Goal: Task Accomplishment & Management: Use online tool/utility

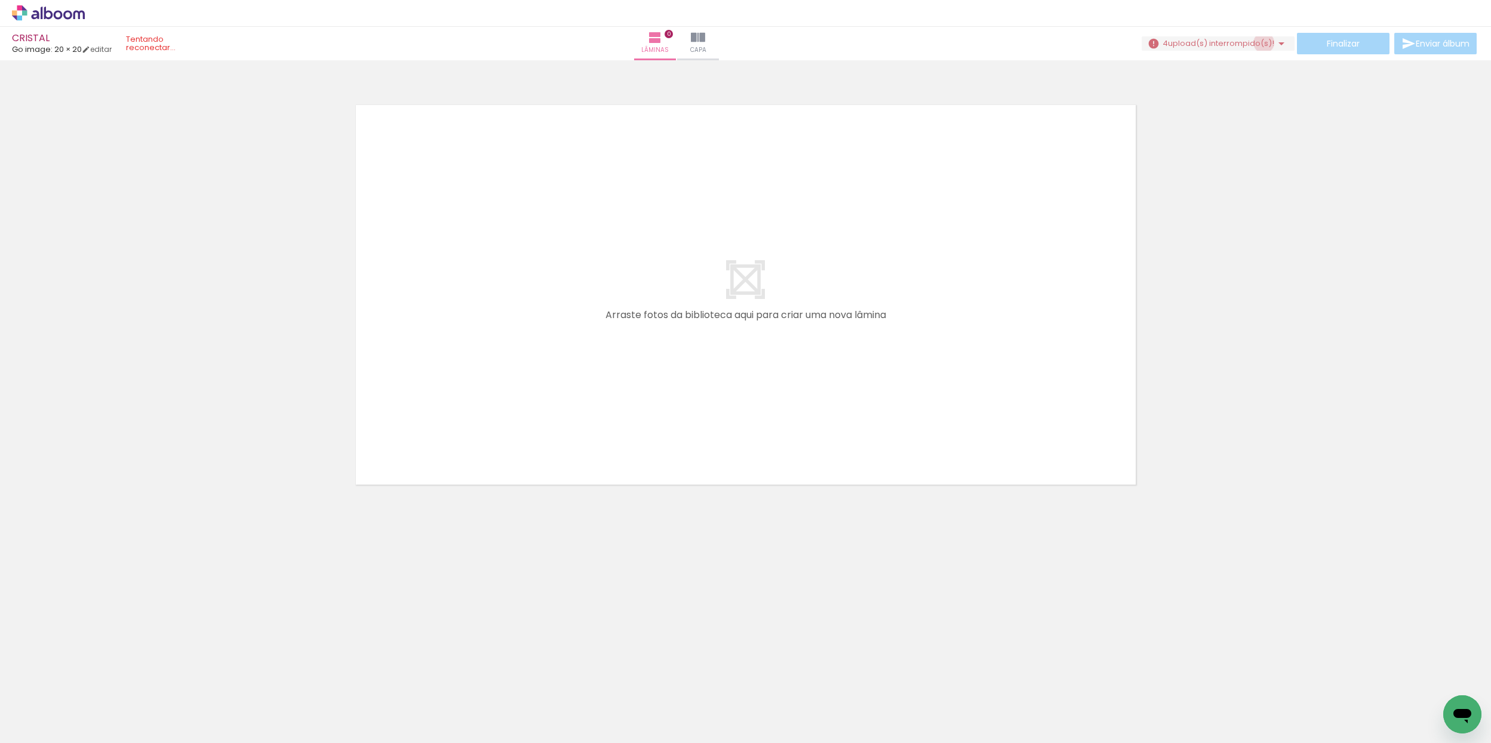
click at [1259, 44] on span "upload(s) interrompido(s)!" at bounding box center [1221, 43] width 106 height 11
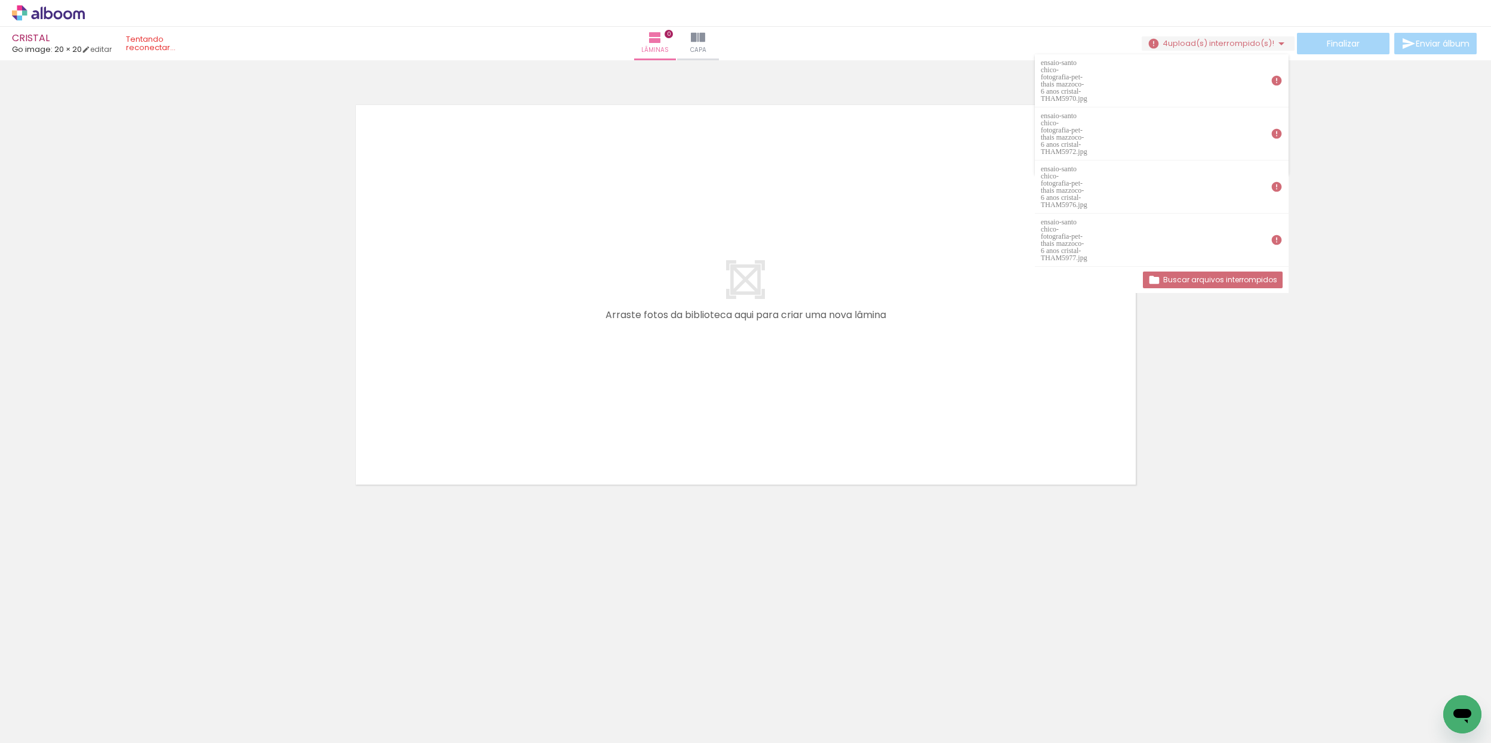
click at [0, 0] on slot "Buscar arquivos interrompidos" at bounding box center [0, 0] width 0 height 0
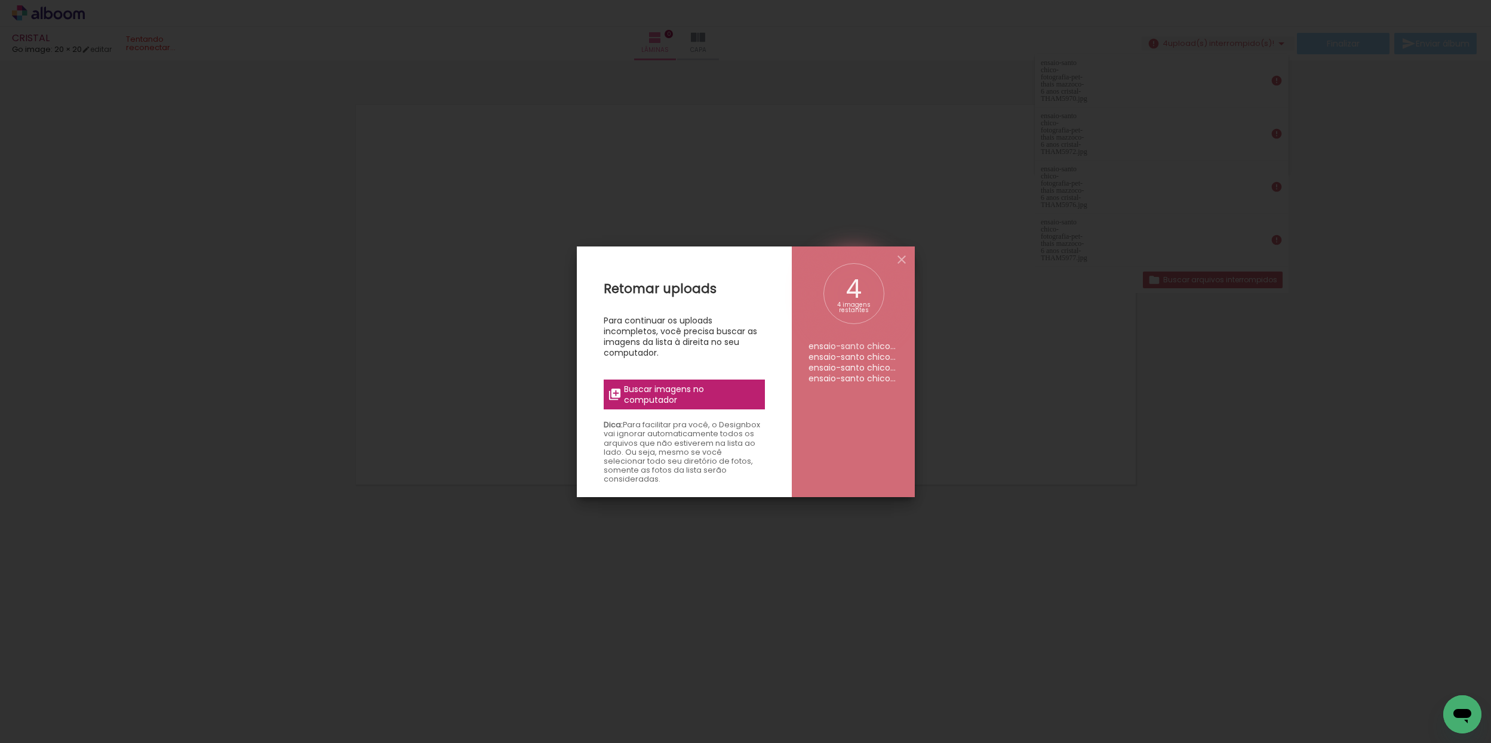
click at [702, 404] on span "Buscar imagens no computador" at bounding box center [690, 394] width 133 height 21
click at [0, 0] on input "file" at bounding box center [0, 0] width 0 height 0
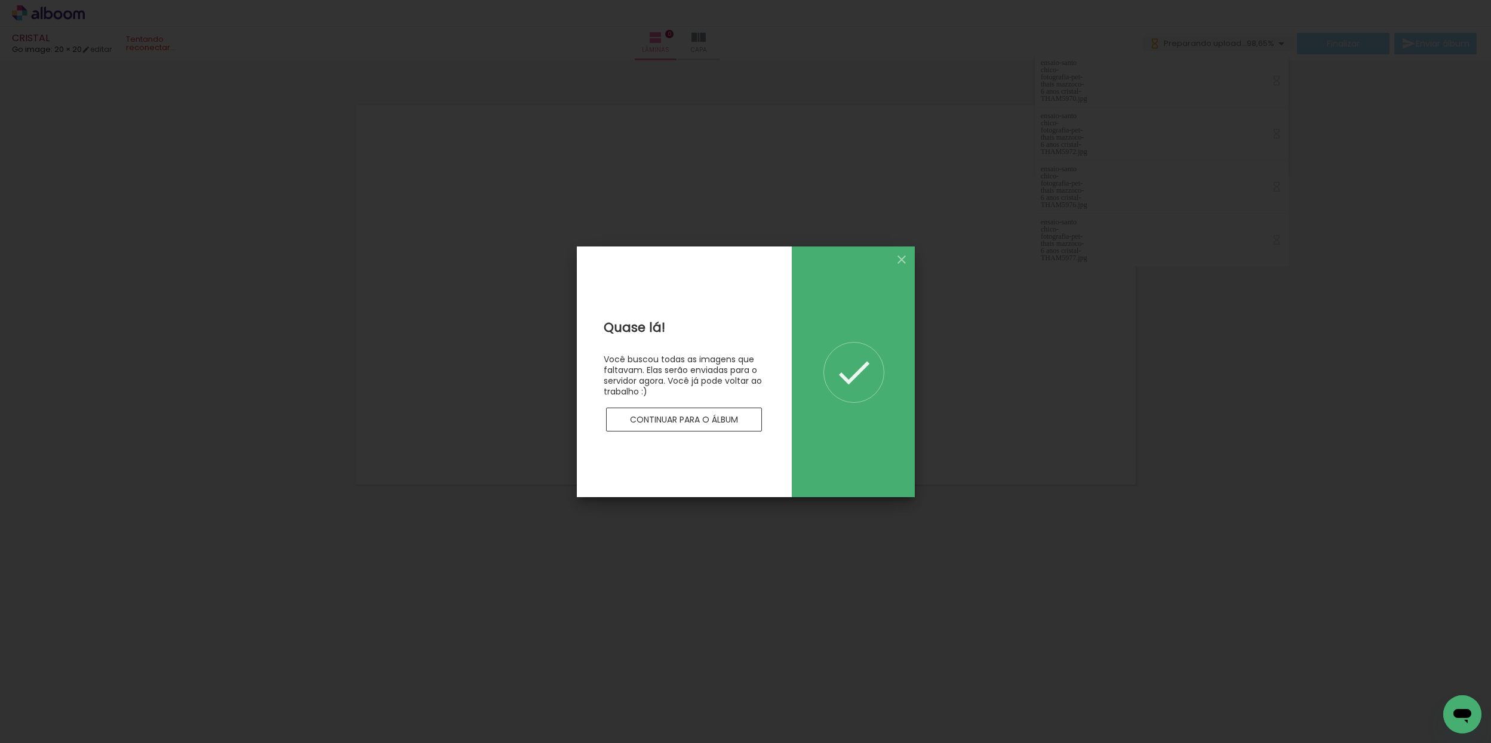
click at [0, 0] on slot "Continuar para o álbum" at bounding box center [0, 0] width 0 height 0
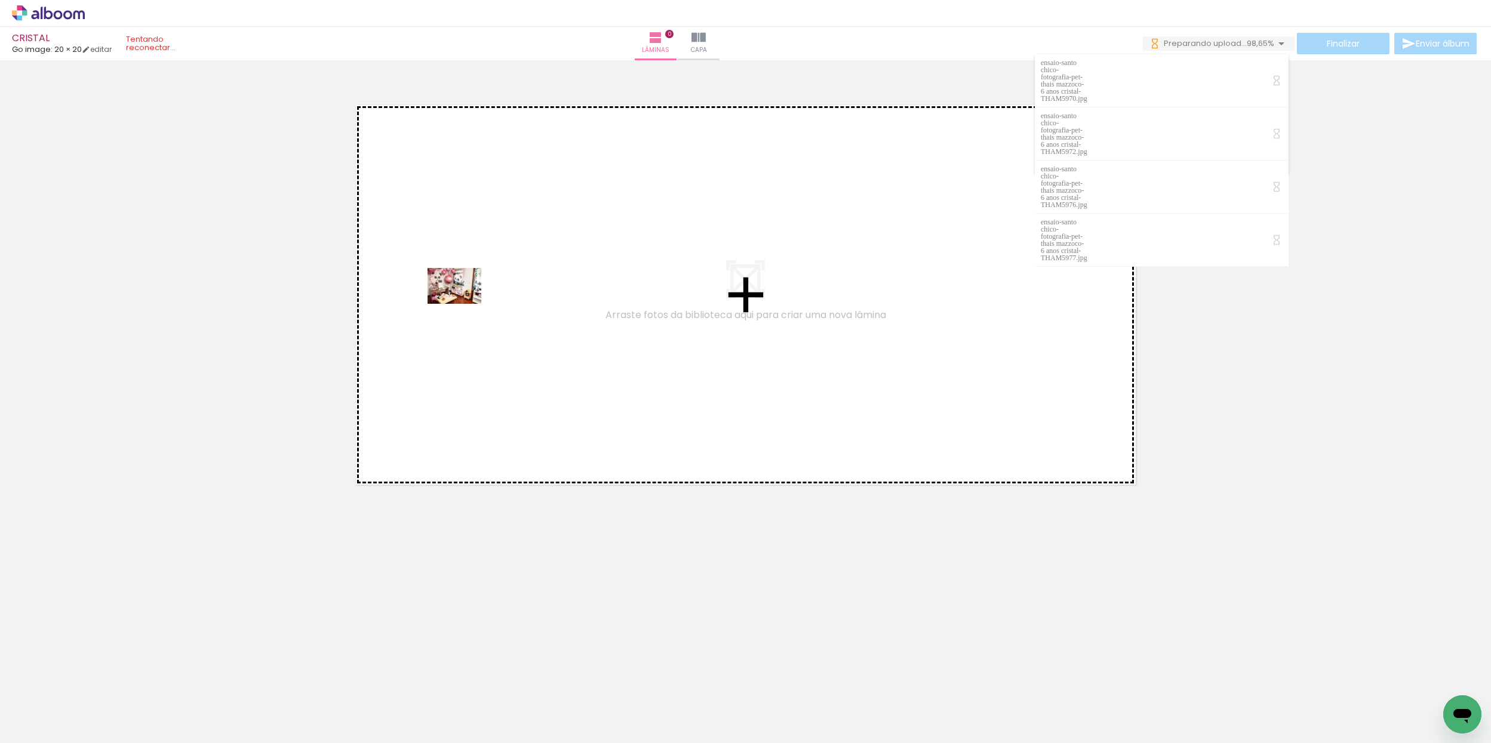
drag, startPoint x: 196, startPoint y: 701, endPoint x: 447, endPoint y: 385, distance: 402.9
click at [461, 309] on quentale-workspace at bounding box center [745, 371] width 1491 height 743
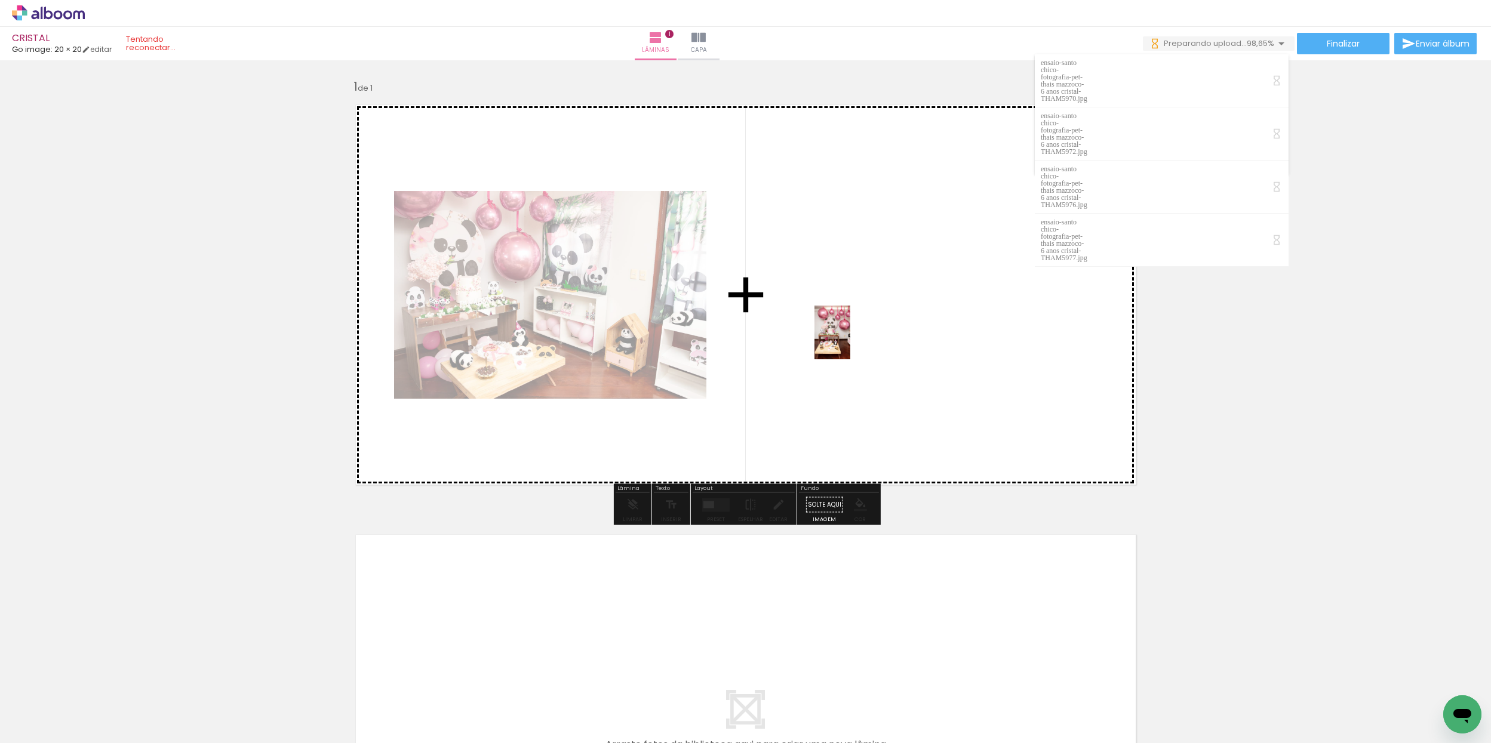
drag, startPoint x: 224, startPoint y: 643, endPoint x: 270, endPoint y: 651, distance: 46.6
click at [880, 303] on quentale-workspace at bounding box center [745, 371] width 1491 height 743
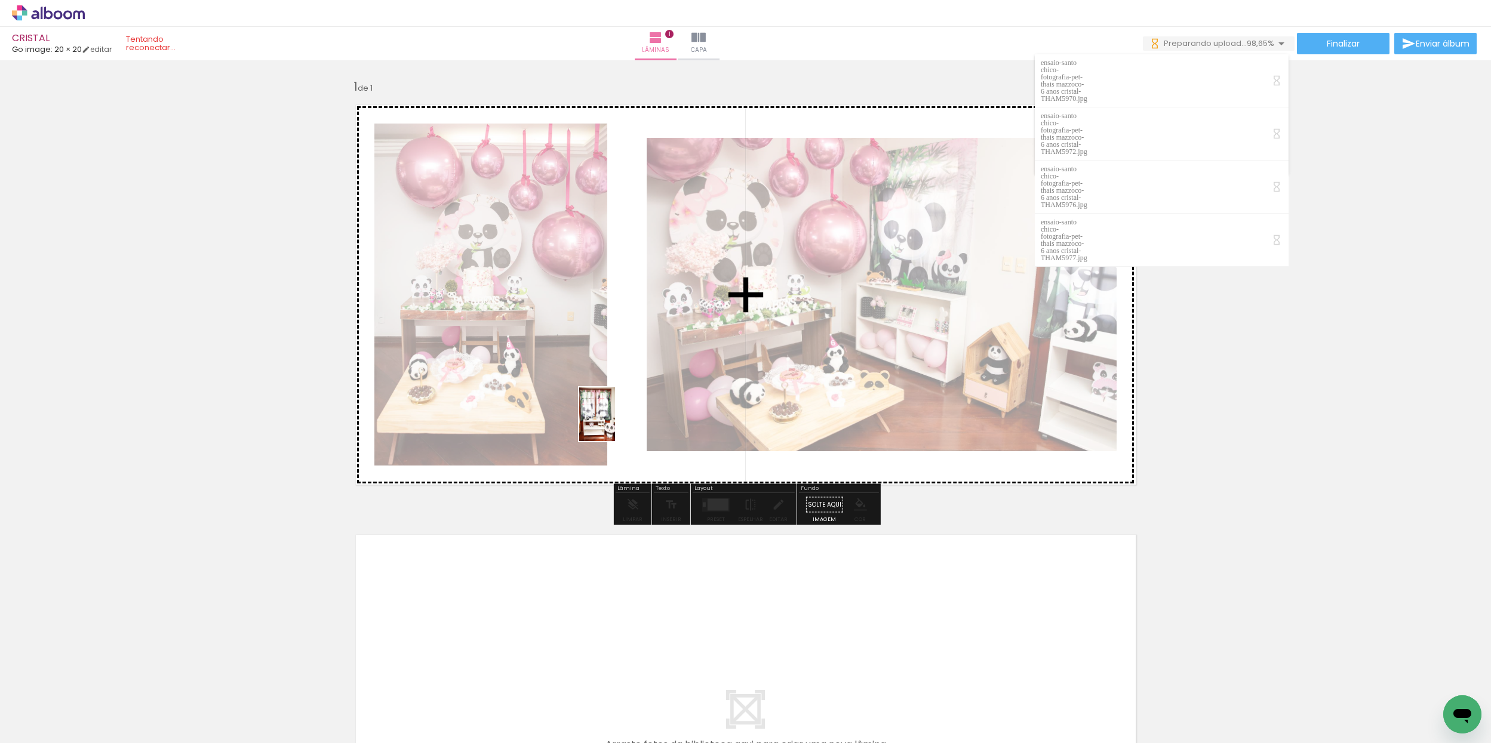
drag, startPoint x: 303, startPoint y: 675, endPoint x: 600, endPoint y: 467, distance: 362.3
click at [615, 423] on quentale-workspace at bounding box center [745, 371] width 1491 height 743
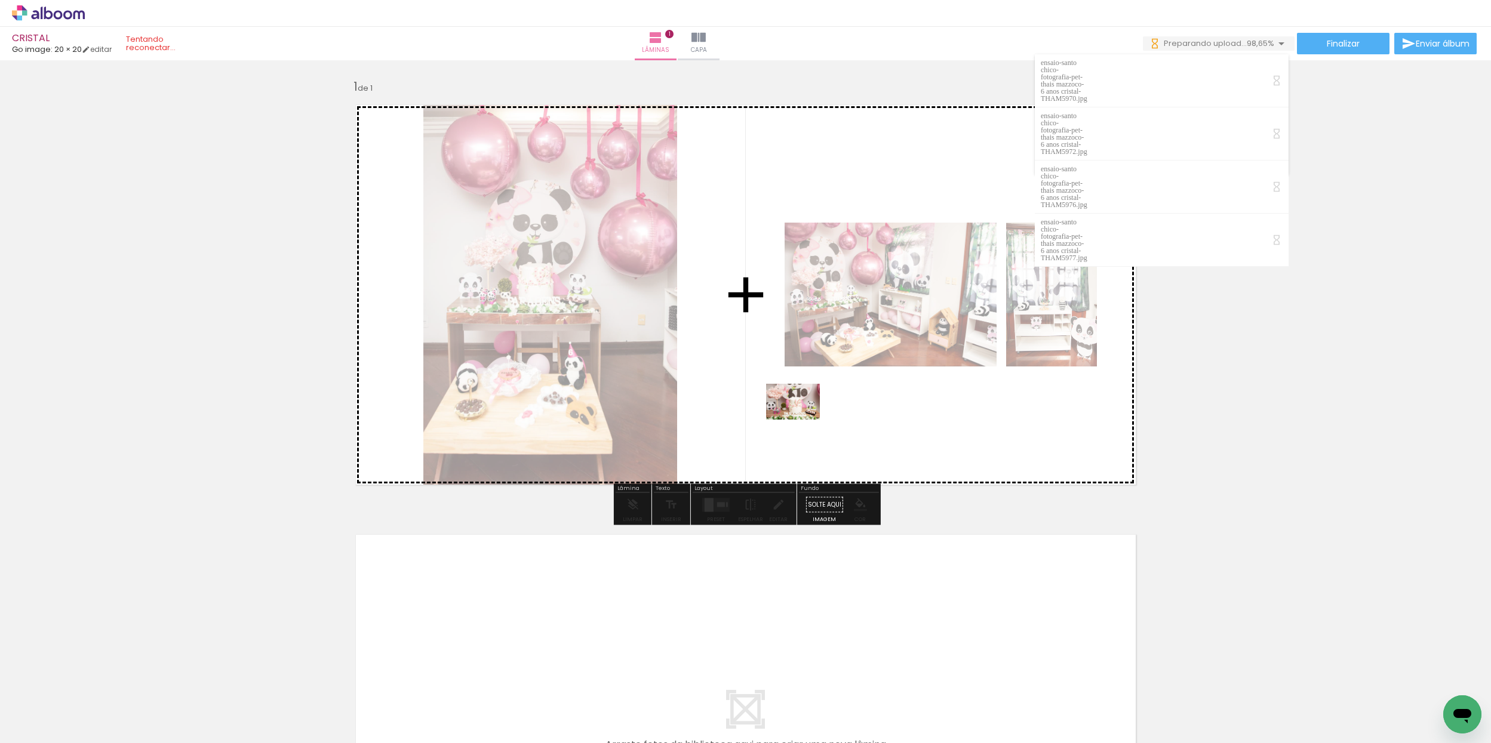
drag, startPoint x: 535, startPoint y: 703, endPoint x: 966, endPoint y: 475, distance: 487.5
click at [814, 404] on quentale-workspace at bounding box center [745, 371] width 1491 height 743
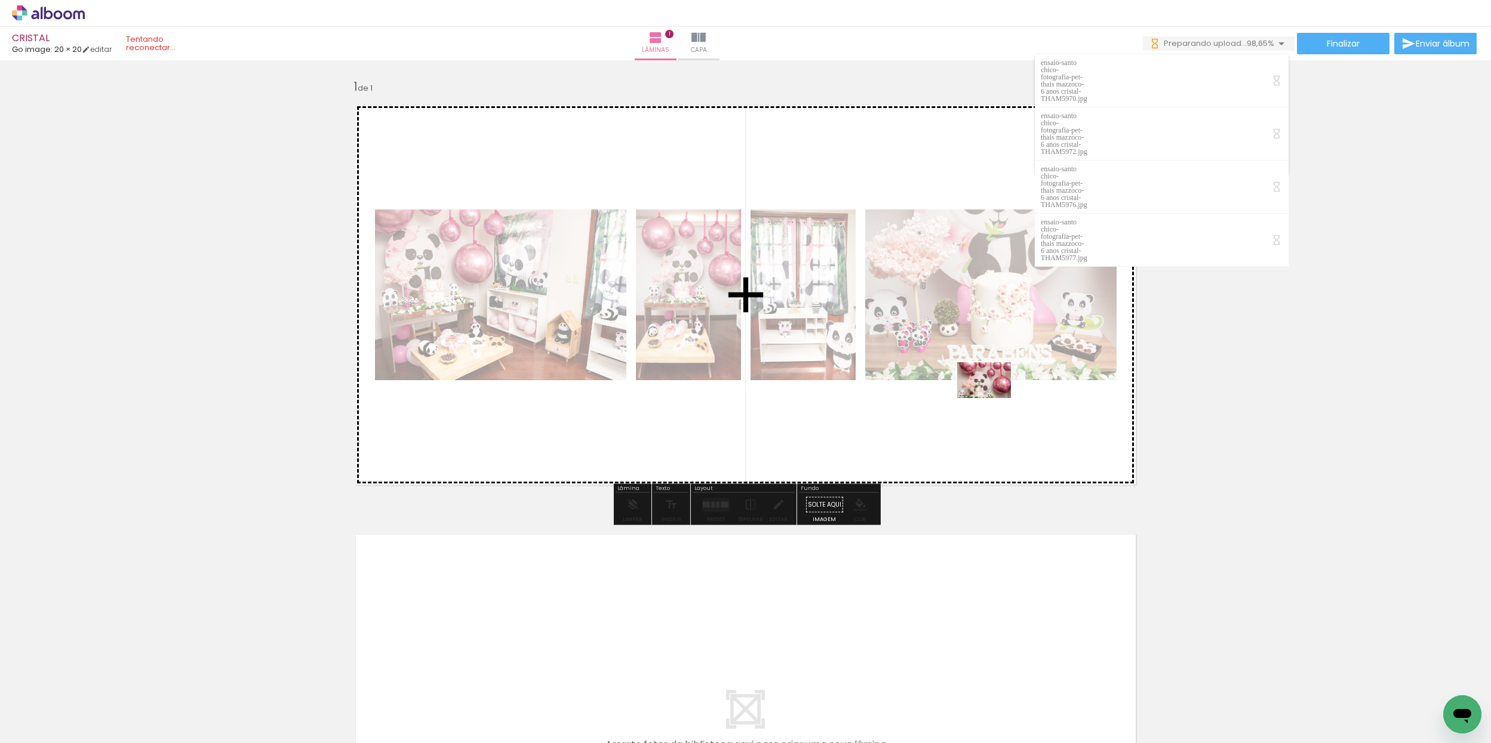
drag, startPoint x: 942, startPoint y: 697, endPoint x: 991, endPoint y: 405, distance: 296.7
click at [993, 404] on quentale-workspace at bounding box center [745, 371] width 1491 height 743
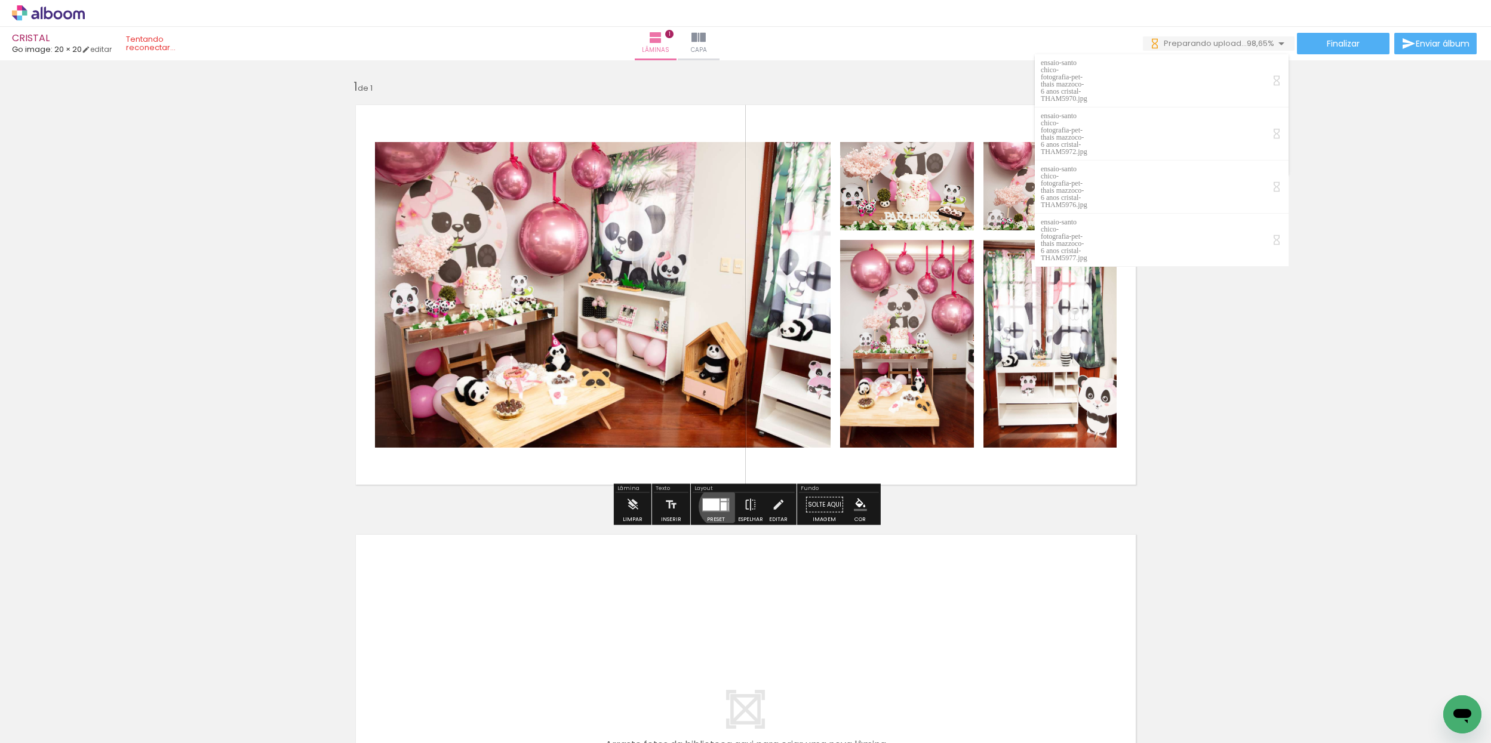
drag, startPoint x: 717, startPoint y: 506, endPoint x: 726, endPoint y: 518, distance: 14.9
click at [721, 506] on div at bounding box center [724, 506] width 6 height 8
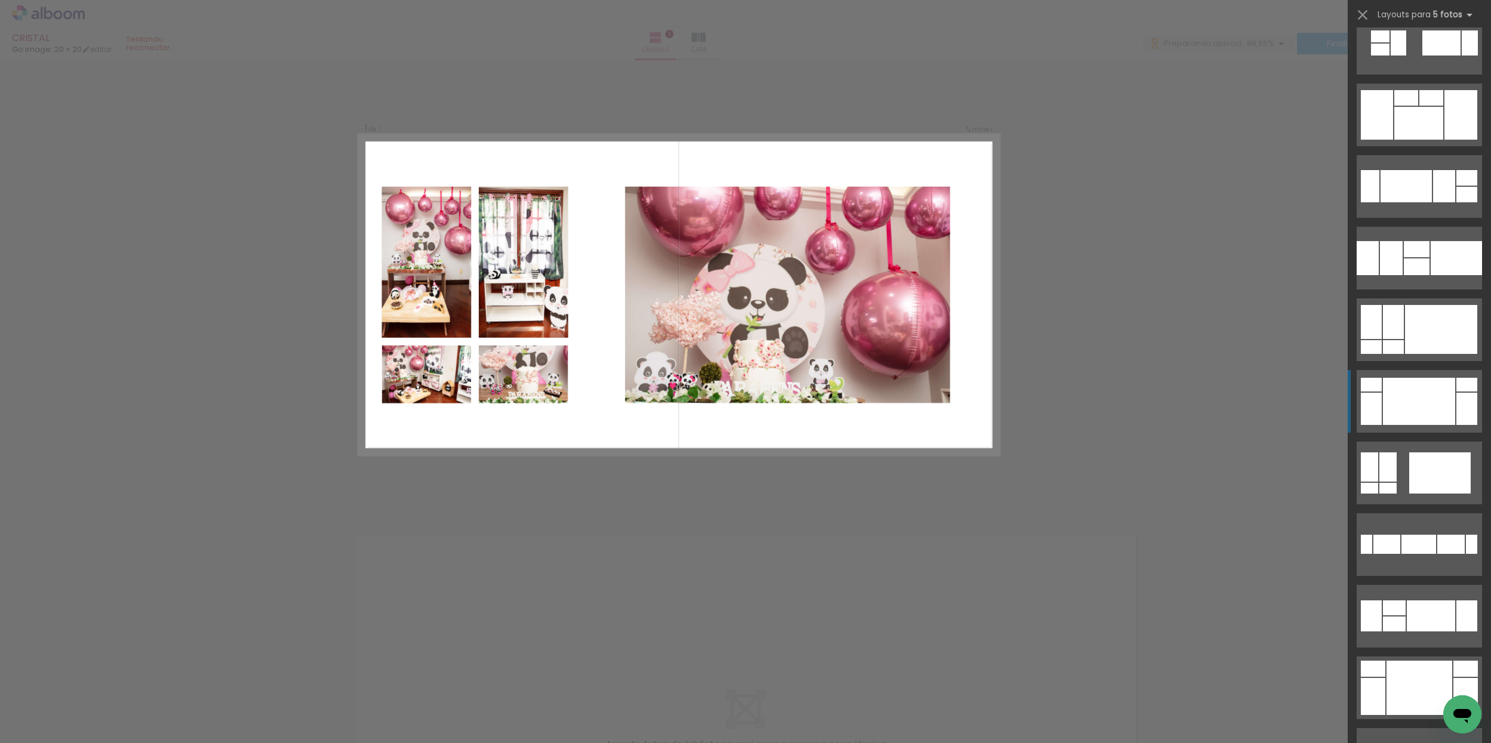
scroll to position [3052, 0]
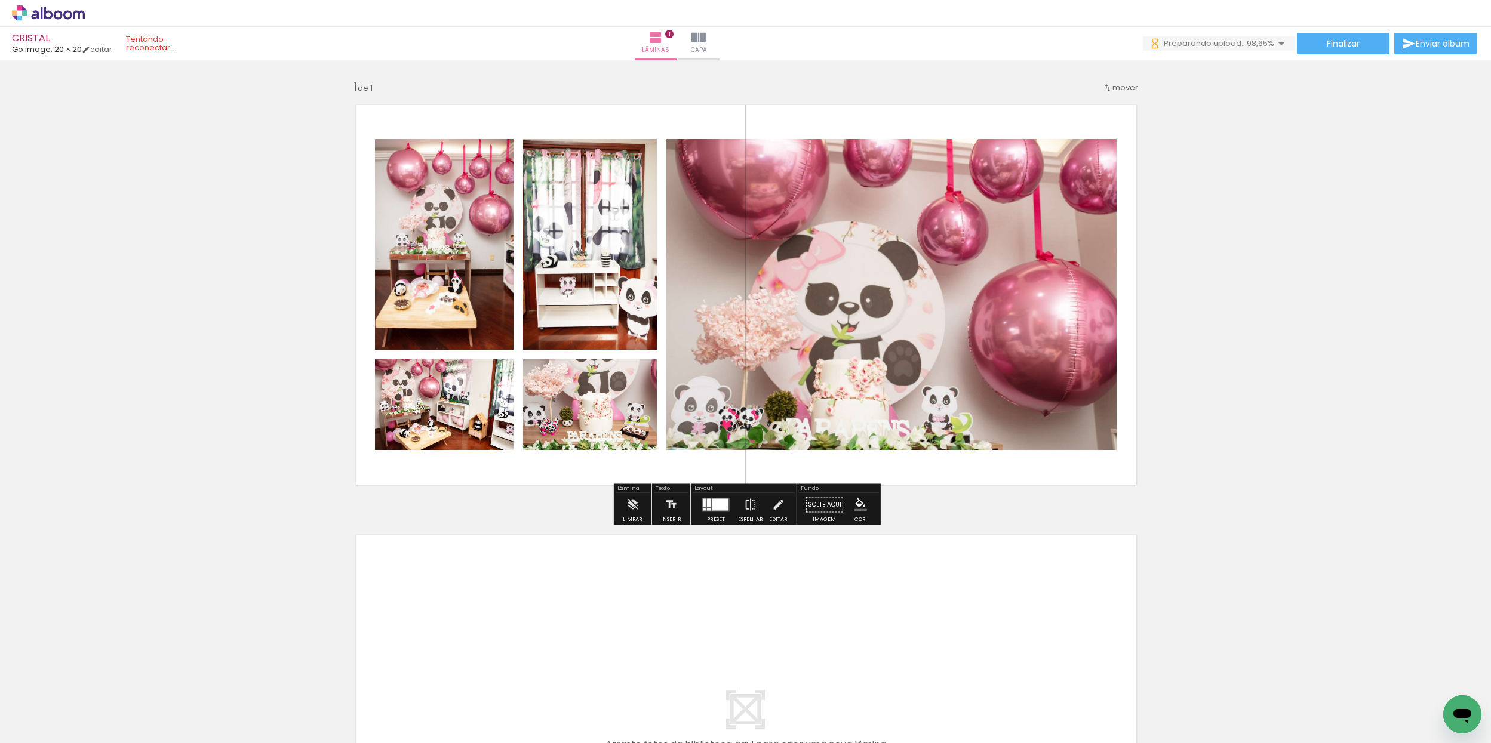
click at [755, 508] on paper-button "Espelhar" at bounding box center [750, 508] width 31 height 30
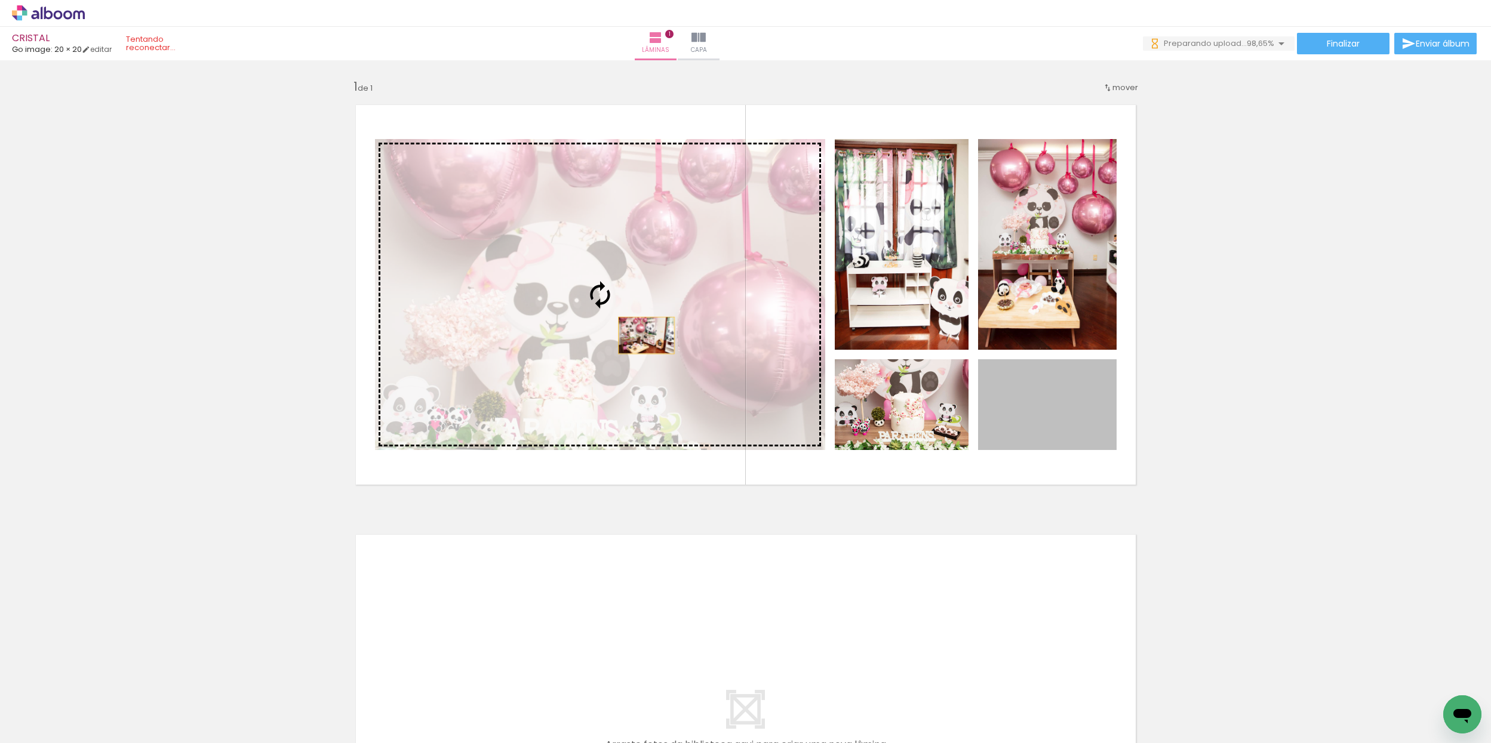
drag, startPoint x: 1023, startPoint y: 409, endPoint x: 632, endPoint y: 343, distance: 397.2
click at [0, 0] on slot at bounding box center [0, 0] width 0 height 0
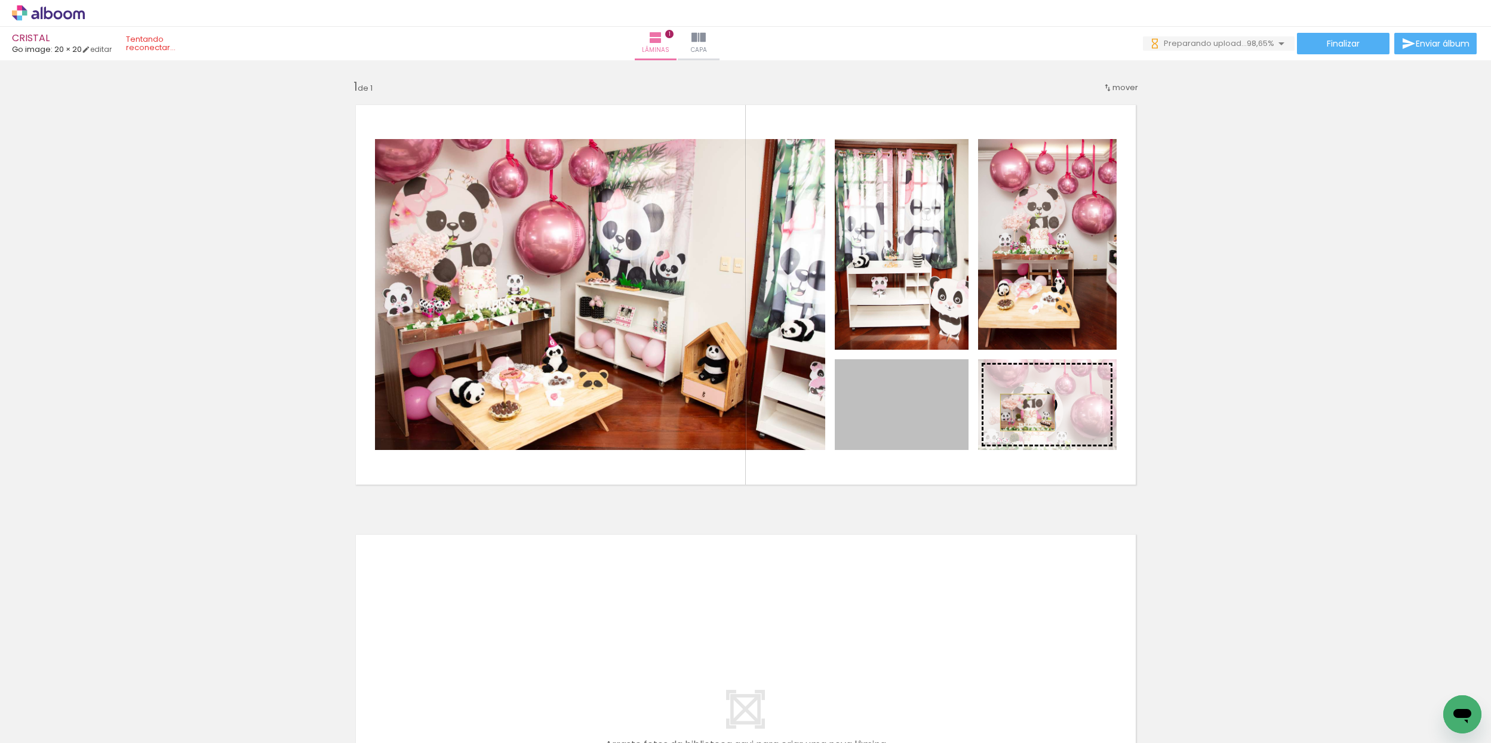
drag, startPoint x: 908, startPoint y: 420, endPoint x: 1019, endPoint y: 415, distance: 111.8
click at [0, 0] on slot at bounding box center [0, 0] width 0 height 0
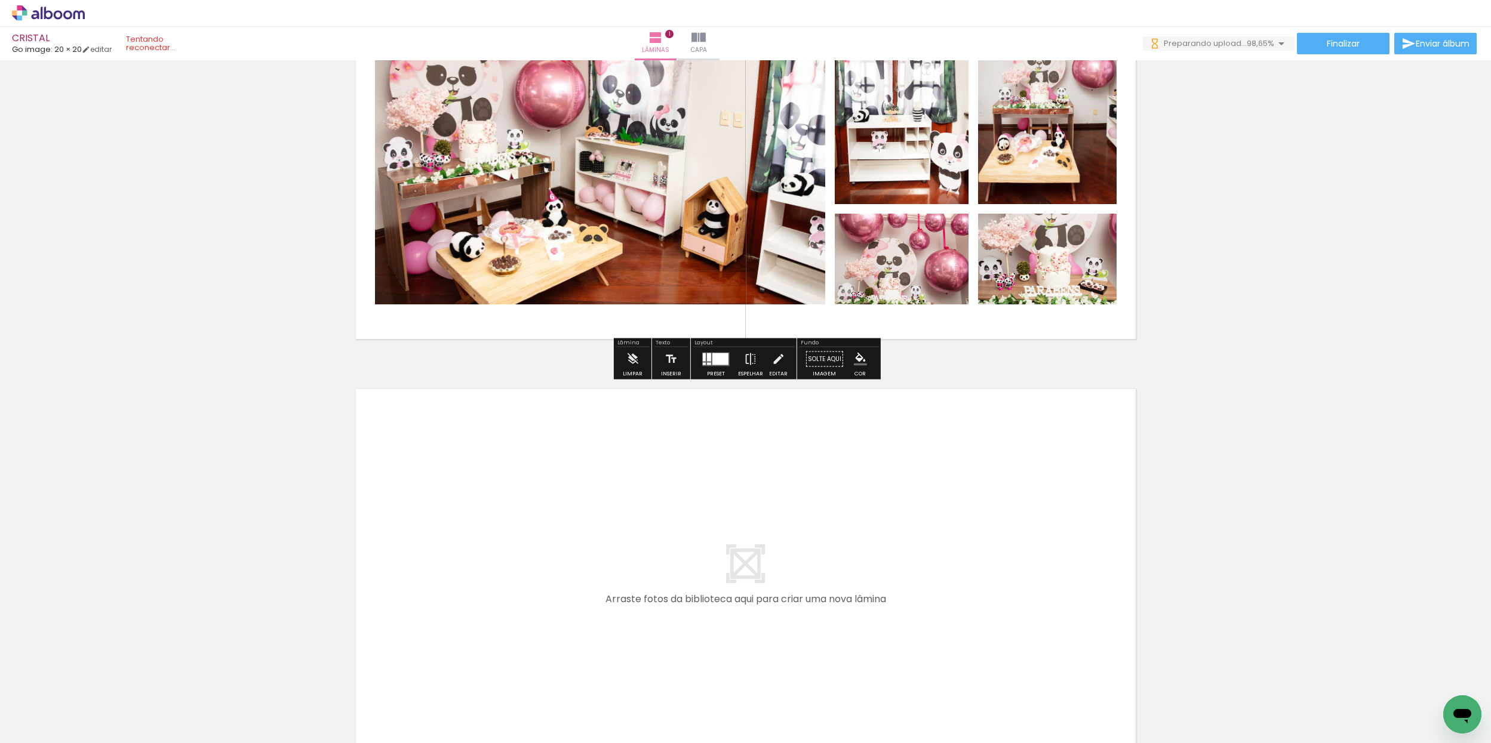
scroll to position [148, 0]
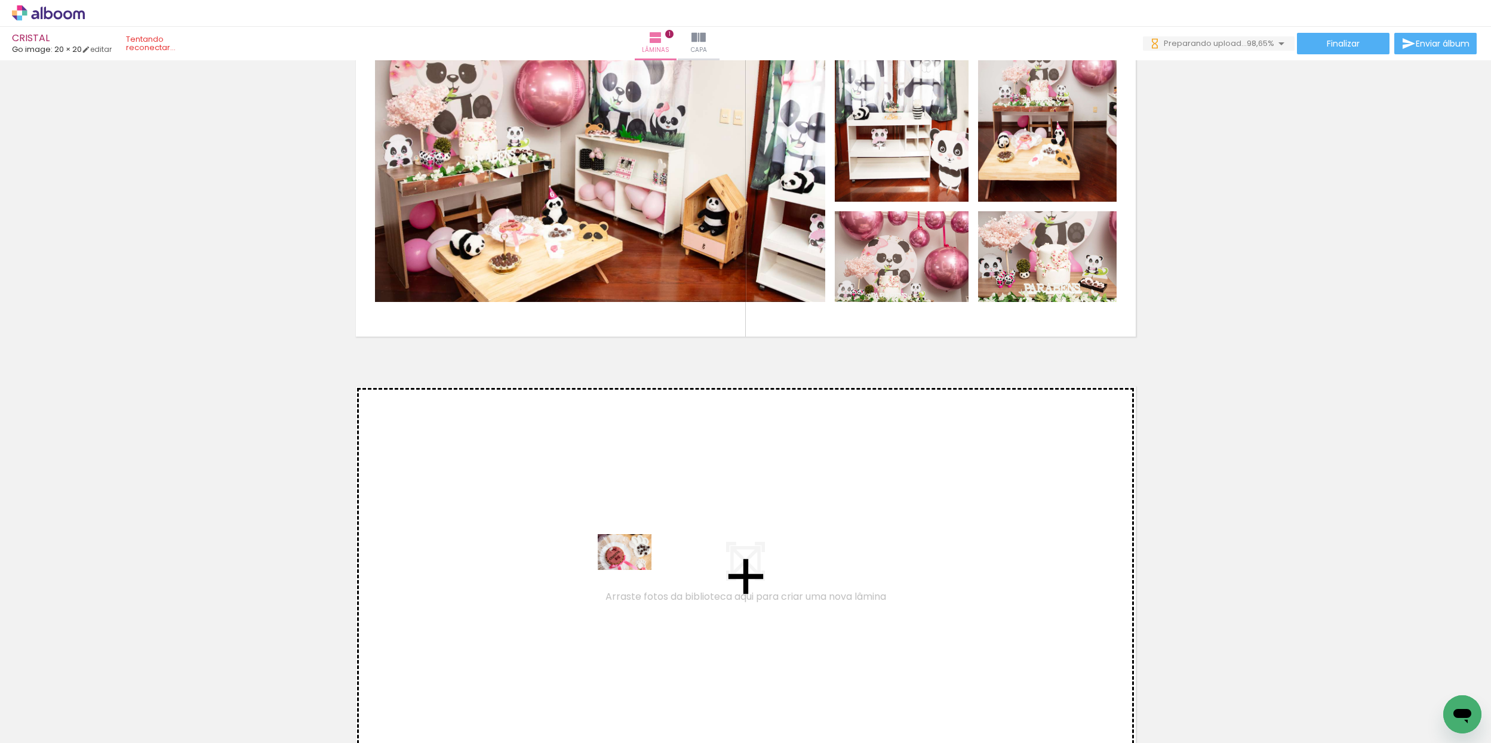
click at [634, 561] on quentale-workspace at bounding box center [745, 371] width 1491 height 743
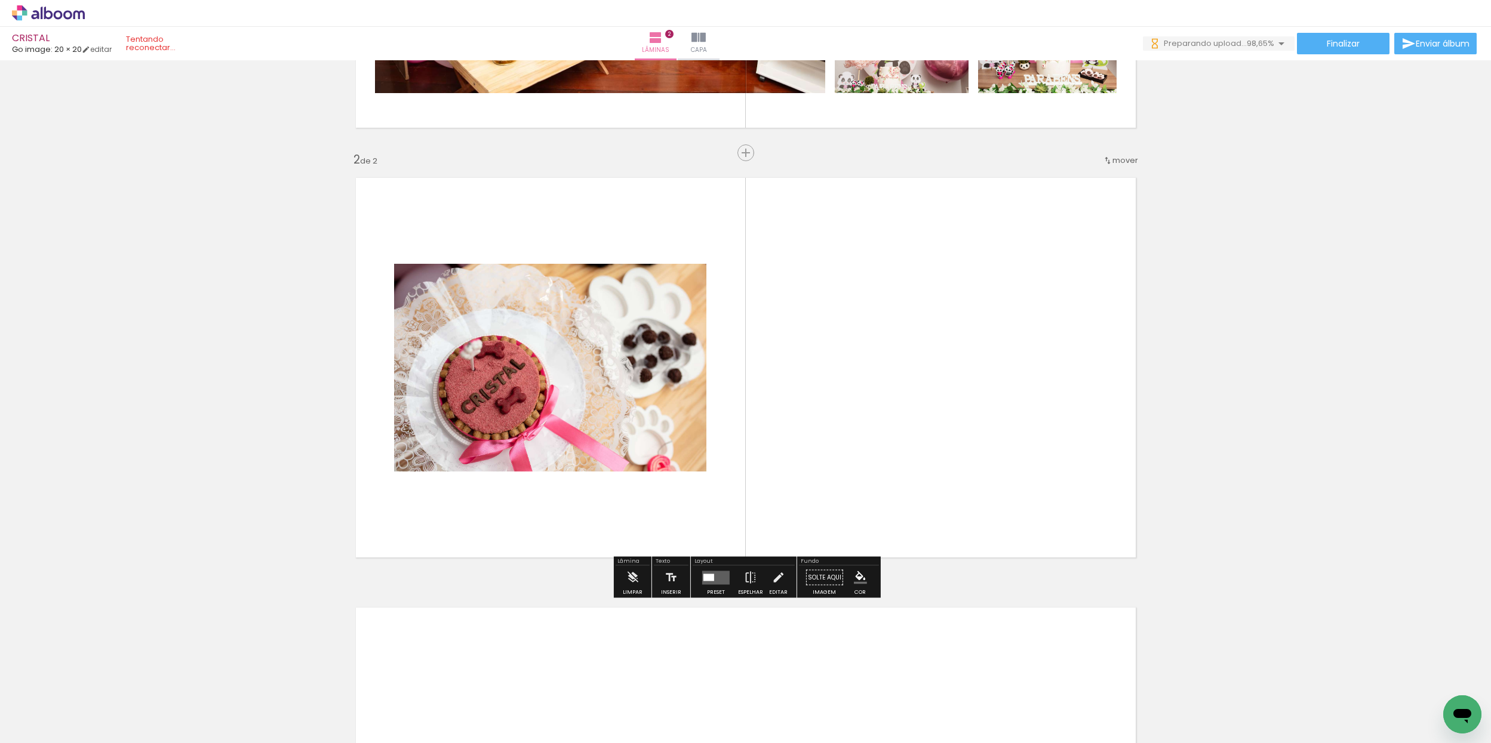
scroll to position [361, 0]
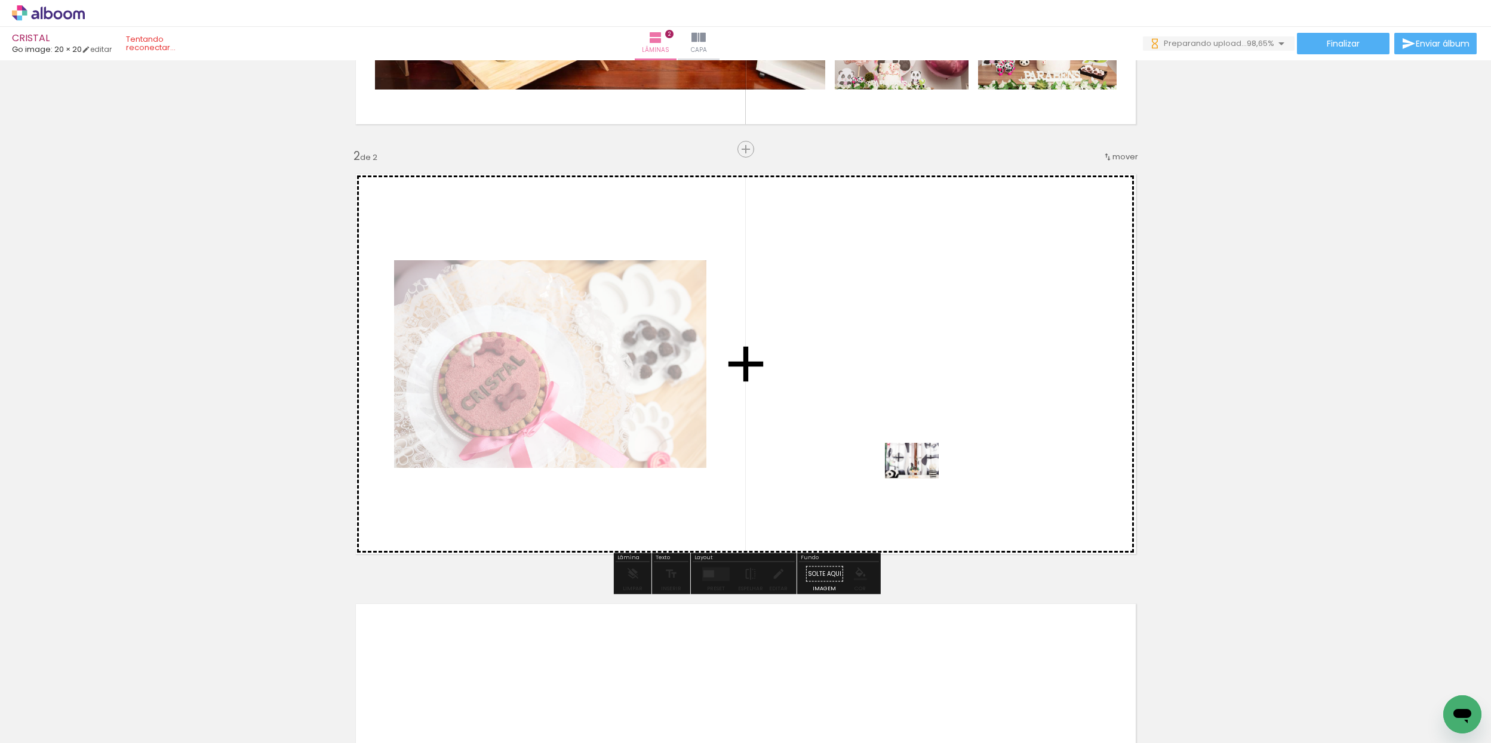
drag, startPoint x: 741, startPoint y: 698, endPoint x: 1019, endPoint y: 679, distance: 278.9
click at [951, 453] on quentale-workspace at bounding box center [745, 371] width 1491 height 743
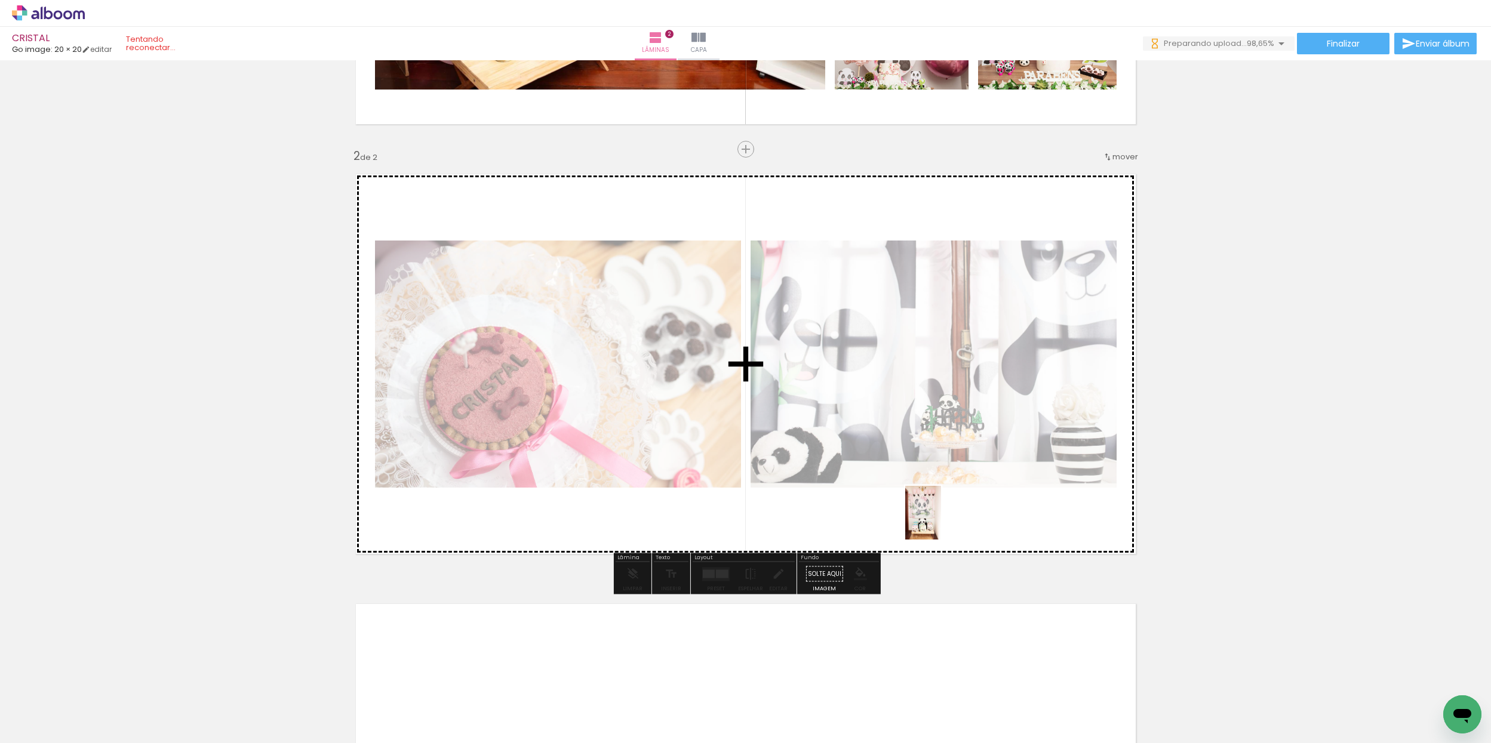
drag, startPoint x: 992, startPoint y: 714, endPoint x: 1089, endPoint y: 638, distance: 122.5
click at [940, 524] on quentale-workspace at bounding box center [745, 371] width 1491 height 743
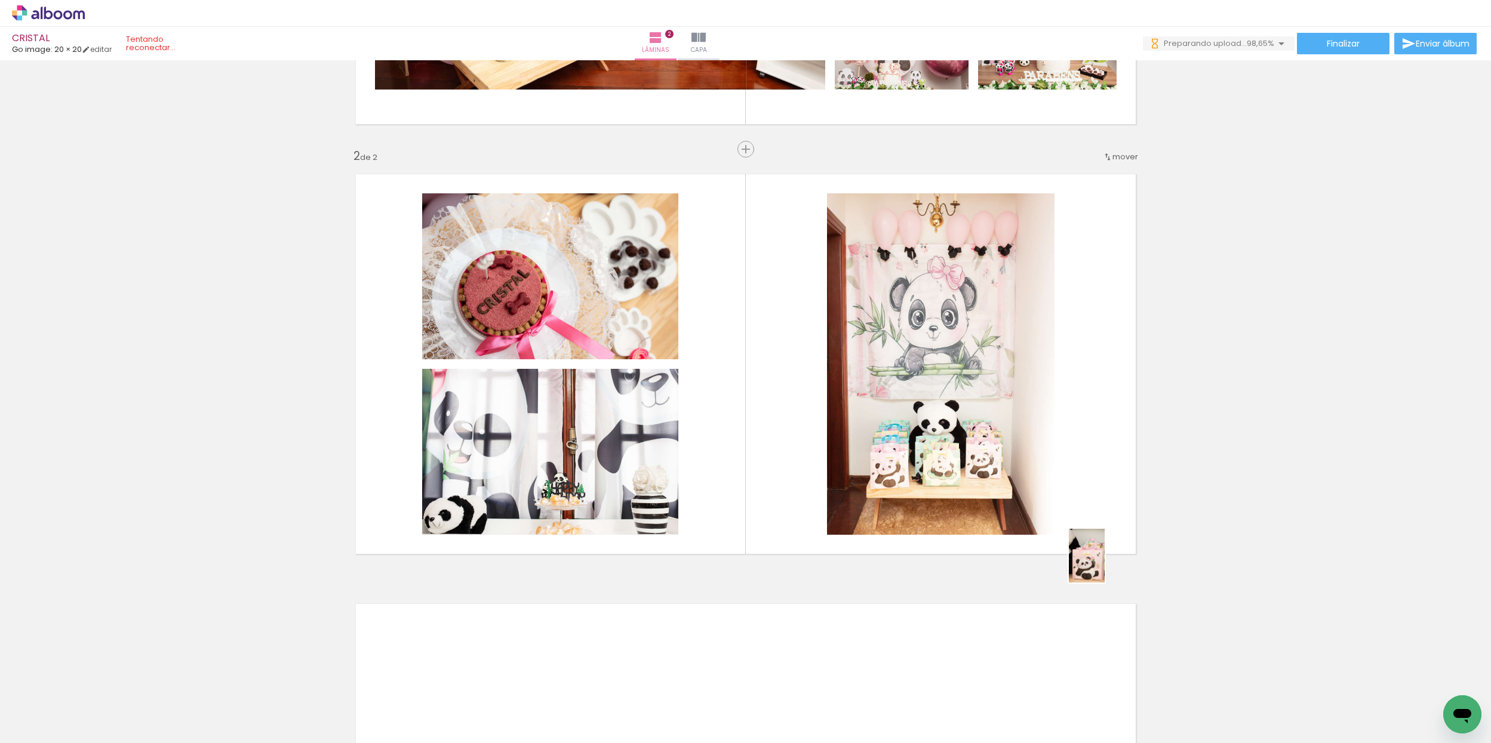
drag, startPoint x: 1200, startPoint y: 722, endPoint x: 1260, endPoint y: 654, distance: 90.5
click at [1085, 549] on quentale-workspace at bounding box center [745, 371] width 1491 height 743
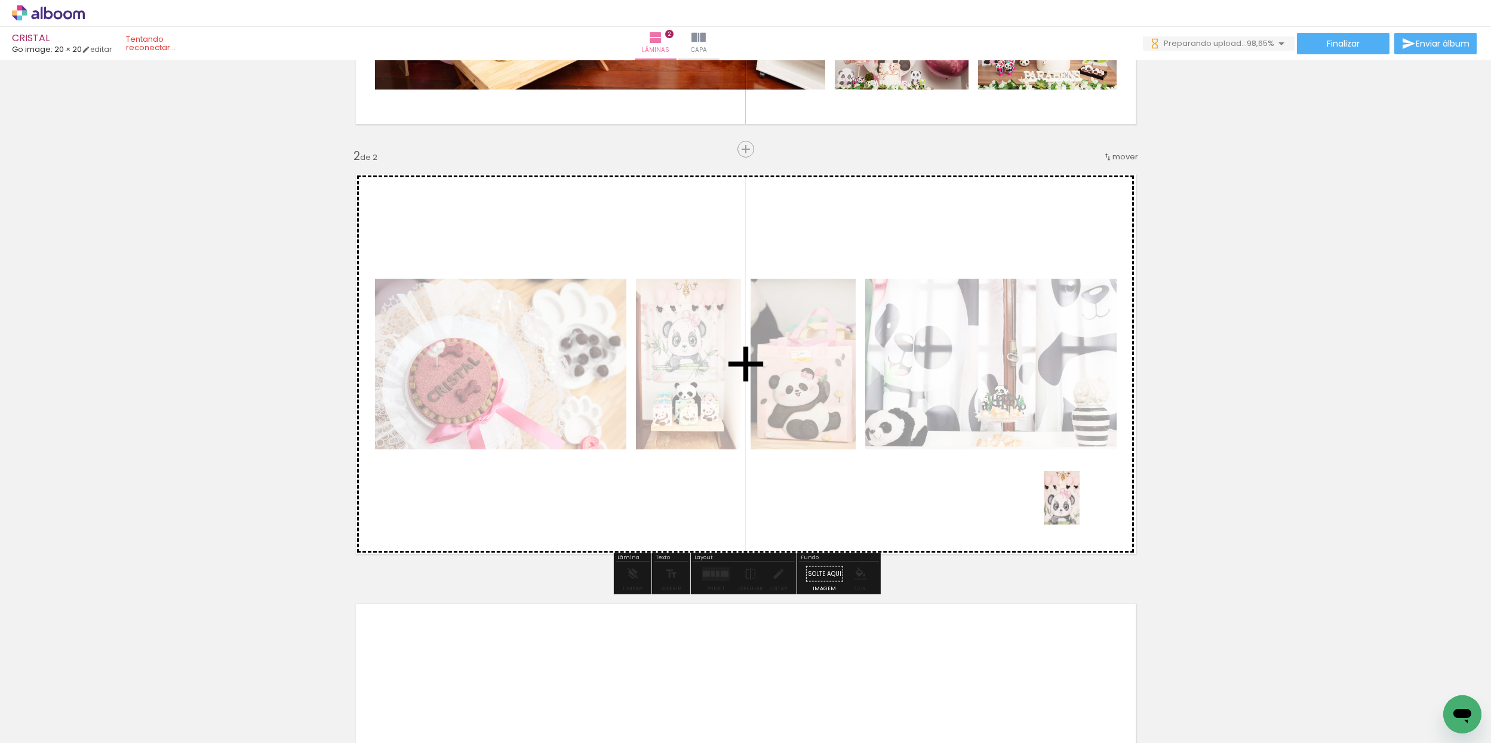
drag, startPoint x: 1338, startPoint y: 714, endPoint x: 1081, endPoint y: 546, distance: 306.4
click at [1078, 513] on quentale-workspace at bounding box center [745, 371] width 1491 height 743
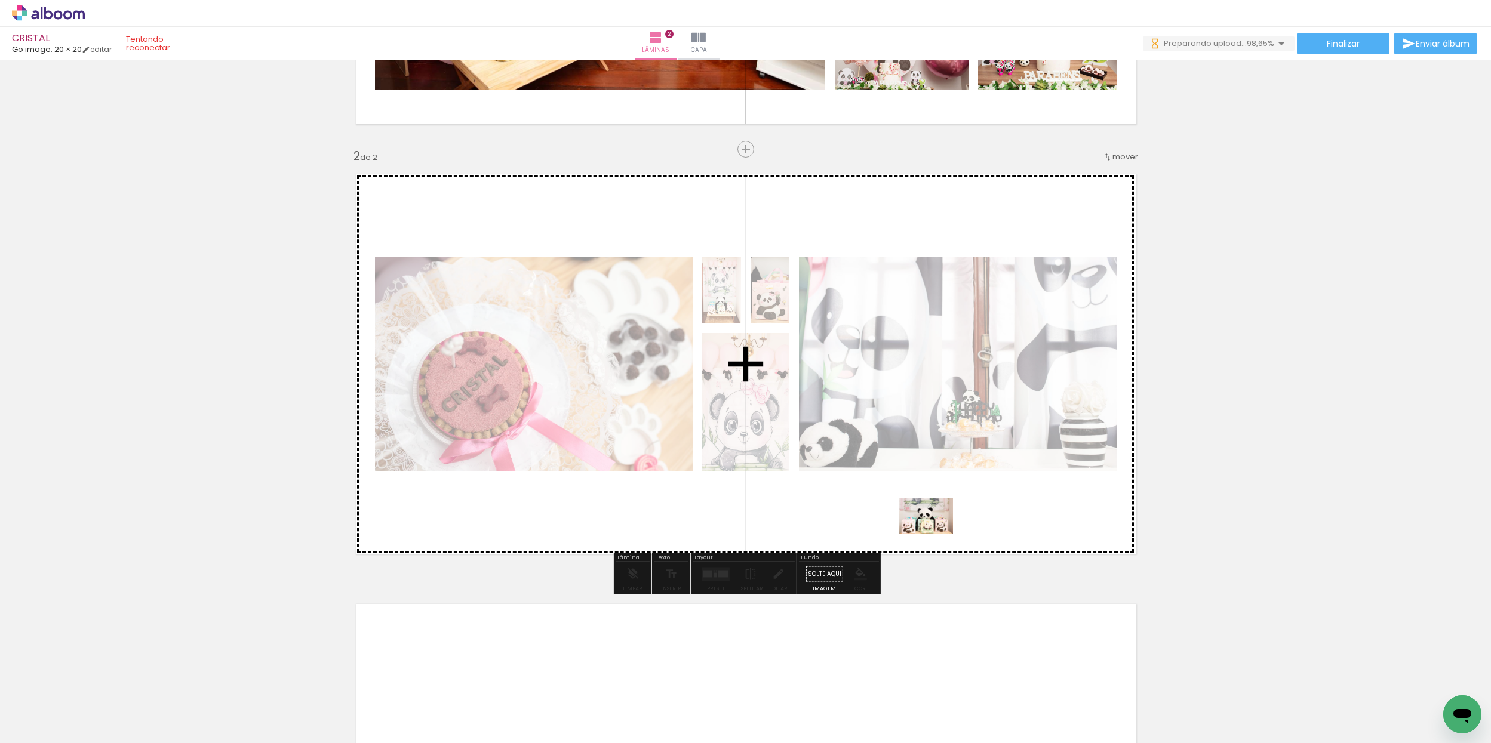
drag, startPoint x: 1390, startPoint y: 715, endPoint x: 931, endPoint y: 577, distance: 478.9
click at [935, 539] on quentale-workspace at bounding box center [745, 371] width 1491 height 743
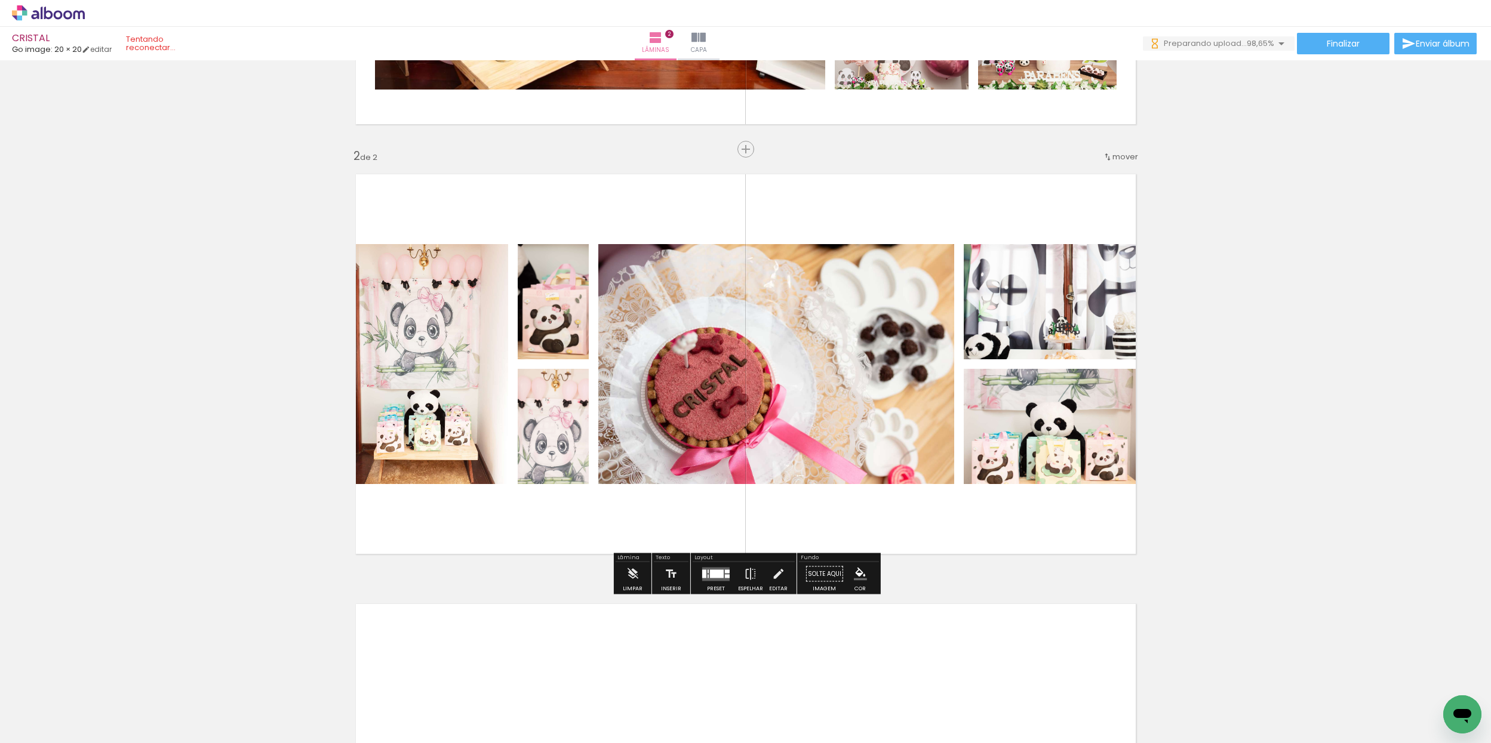
click at [722, 573] on quentale-layouter at bounding box center [715, 574] width 27 height 14
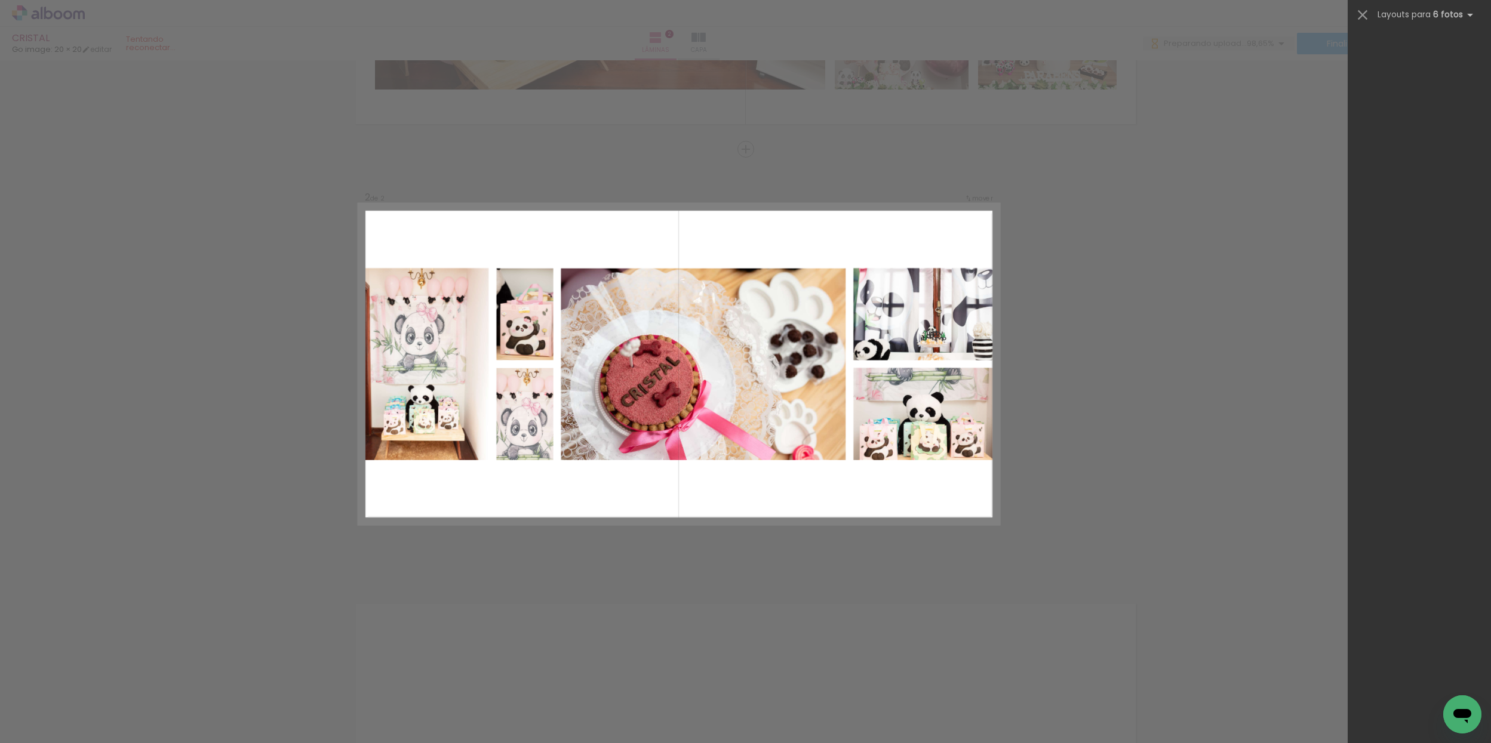
scroll to position [0, 0]
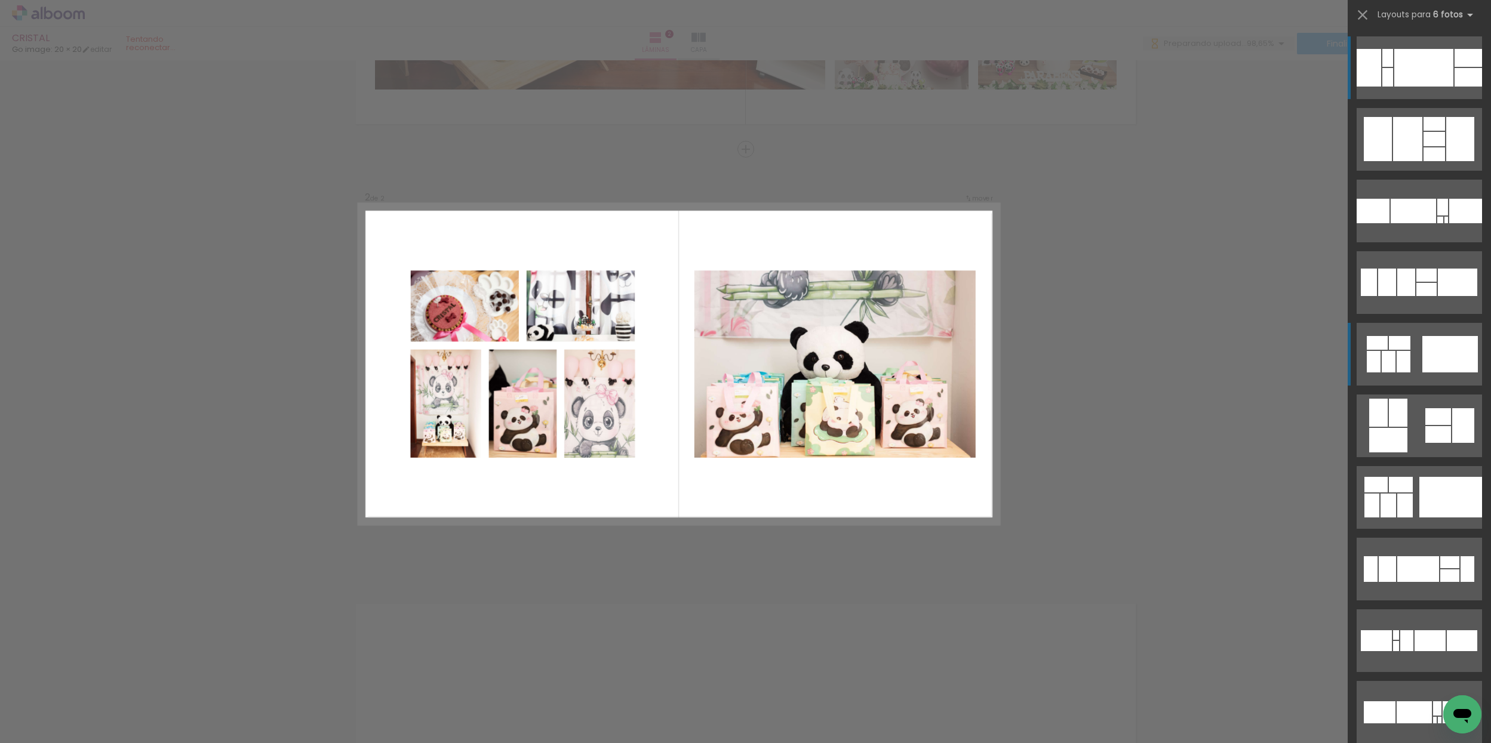
drag, startPoint x: 1444, startPoint y: 362, endPoint x: 1380, endPoint y: 377, distance: 65.6
click at [1446, 161] on div at bounding box center [1460, 139] width 28 height 44
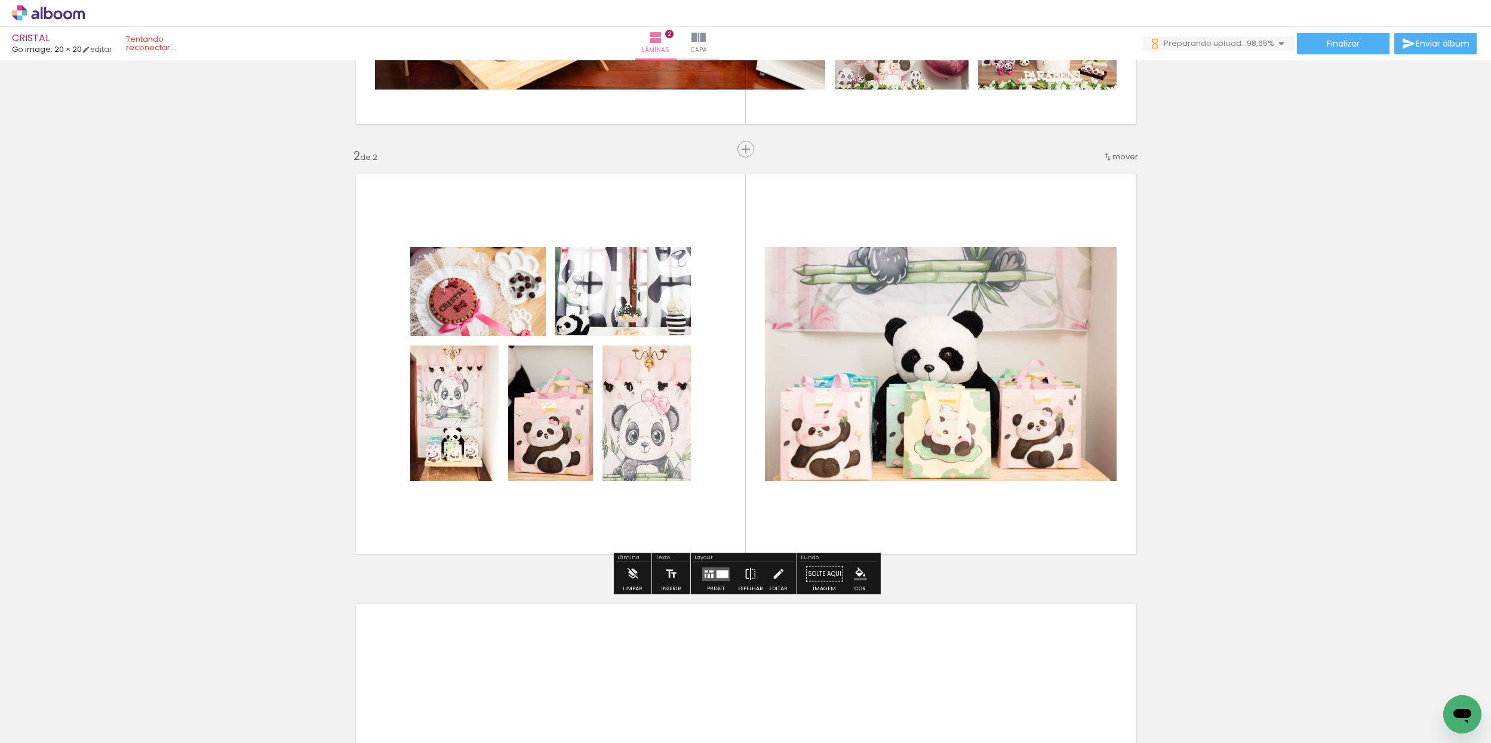
click at [748, 579] on iron-icon at bounding box center [750, 574] width 13 height 24
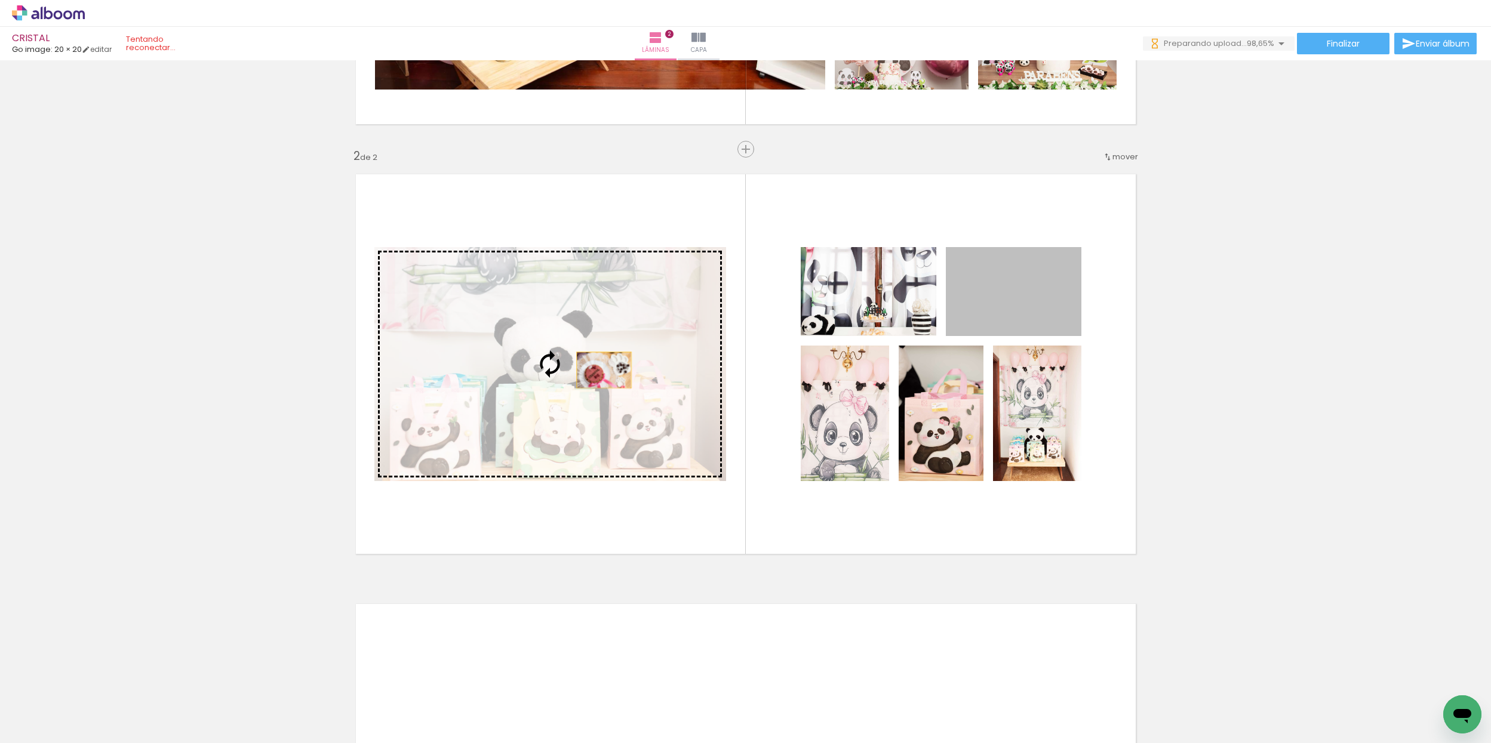
drag, startPoint x: 1034, startPoint y: 306, endPoint x: 591, endPoint y: 373, distance: 448.1
click at [0, 0] on slot at bounding box center [0, 0] width 0 height 0
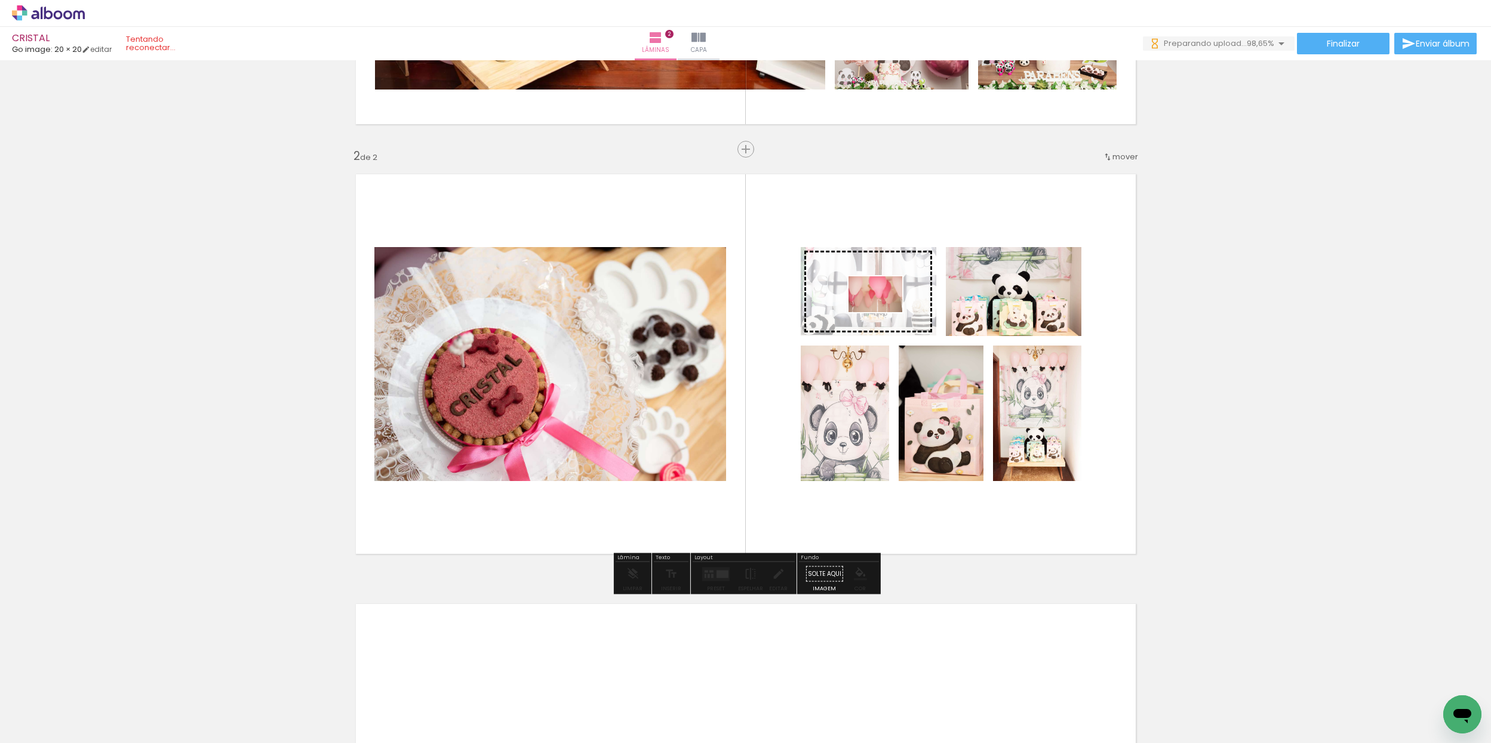
drag, startPoint x: 1083, startPoint y: 705, endPoint x: 879, endPoint y: 313, distance: 441.5
click at [884, 313] on quentale-workspace at bounding box center [745, 371] width 1491 height 743
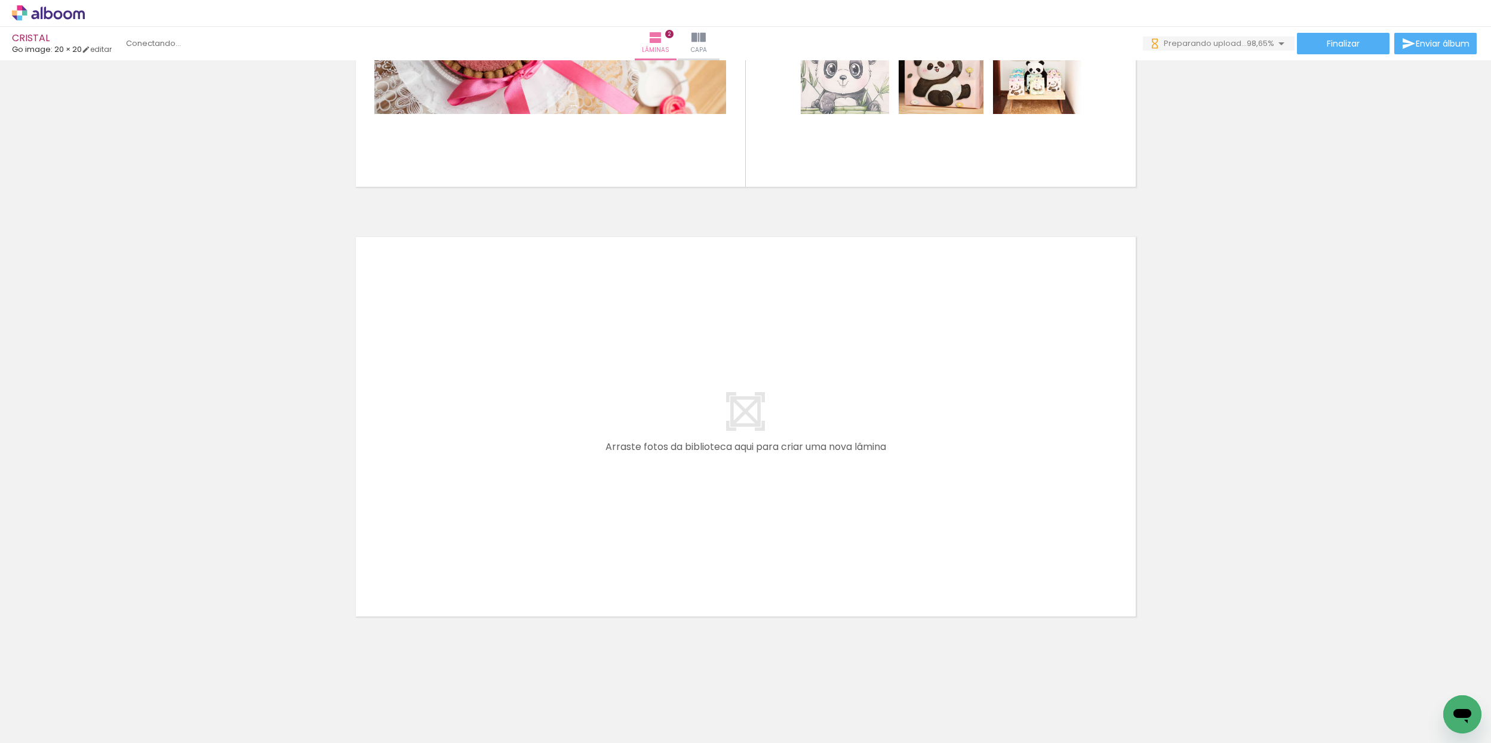
scroll to position [0, 1080]
click at [716, 516] on body "link( href="../../bower_components/polymer/polymer.html" rel="import" ) picture…" at bounding box center [745, 371] width 1491 height 743
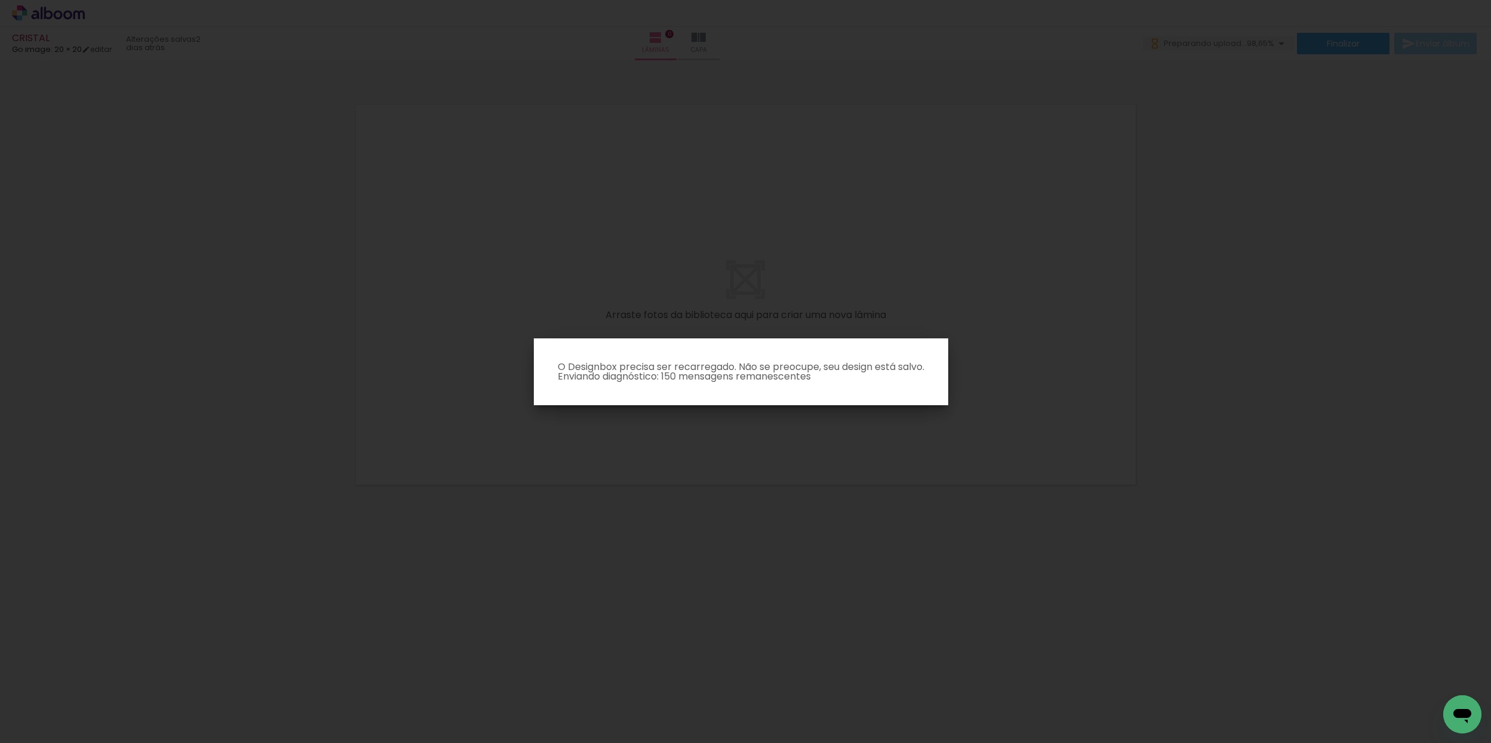
scroll to position [0, 0]
click at [862, 440] on iron-overlay-backdrop at bounding box center [745, 371] width 1491 height 743
